Goal: Navigation & Orientation: Find specific page/section

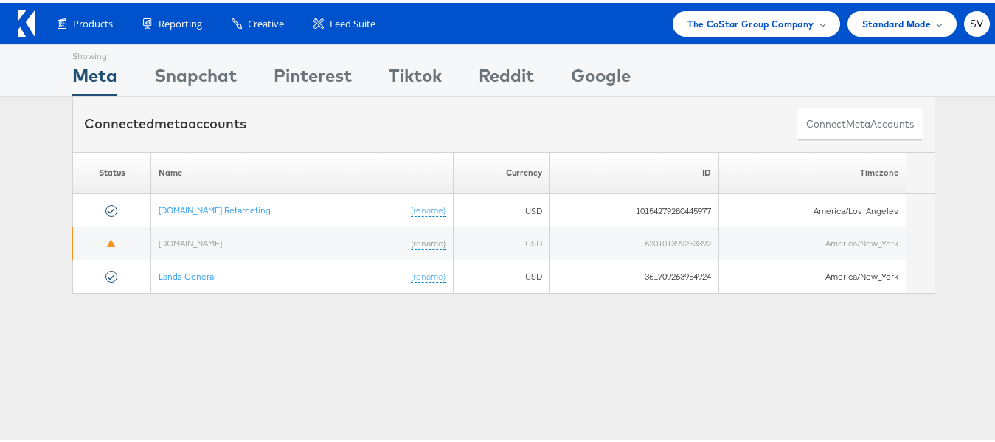
click at [768, 34] on div "Products Product Catalogs Enhance Your Product Catalog, Map Them to Publishers,…" at bounding box center [504, 20] width 1008 height 41
click at [776, 23] on span "The CoStar Group Company" at bounding box center [751, 20] width 126 height 15
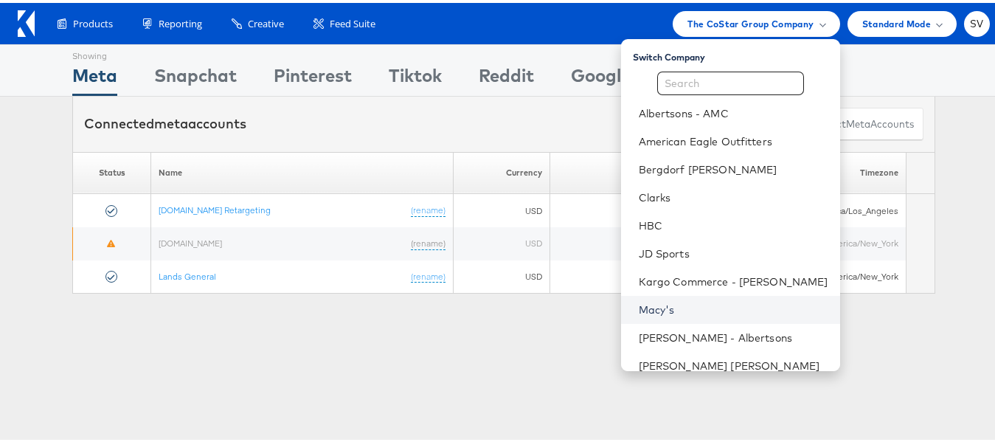
click at [678, 303] on link "Macy's" at bounding box center [734, 307] width 190 height 15
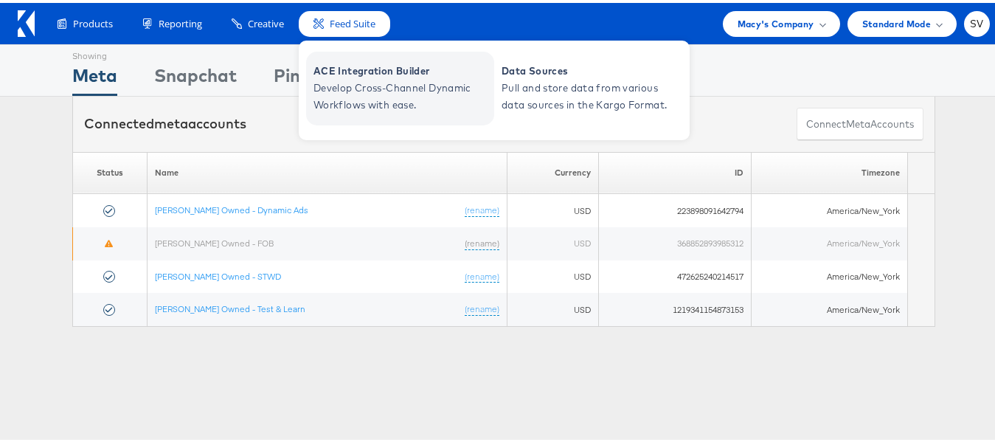
click at [350, 69] on span "ACE Integration Builder" at bounding box center [402, 68] width 177 height 17
